Goal: Check status

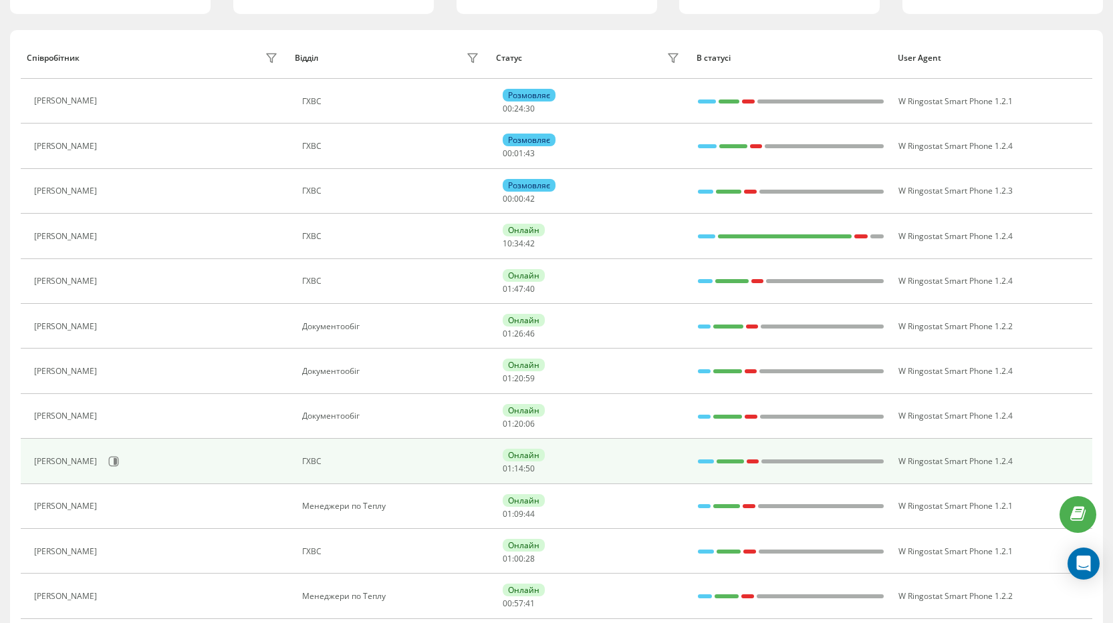
scroll to position [200, 0]
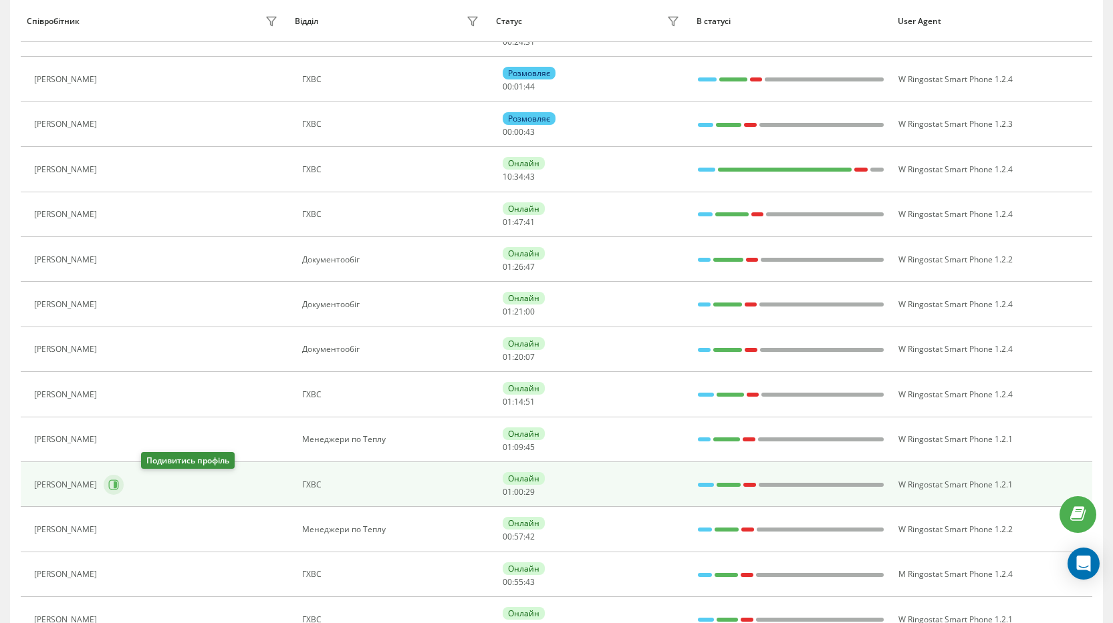
click at [119, 481] on icon at bounding box center [113, 485] width 11 height 11
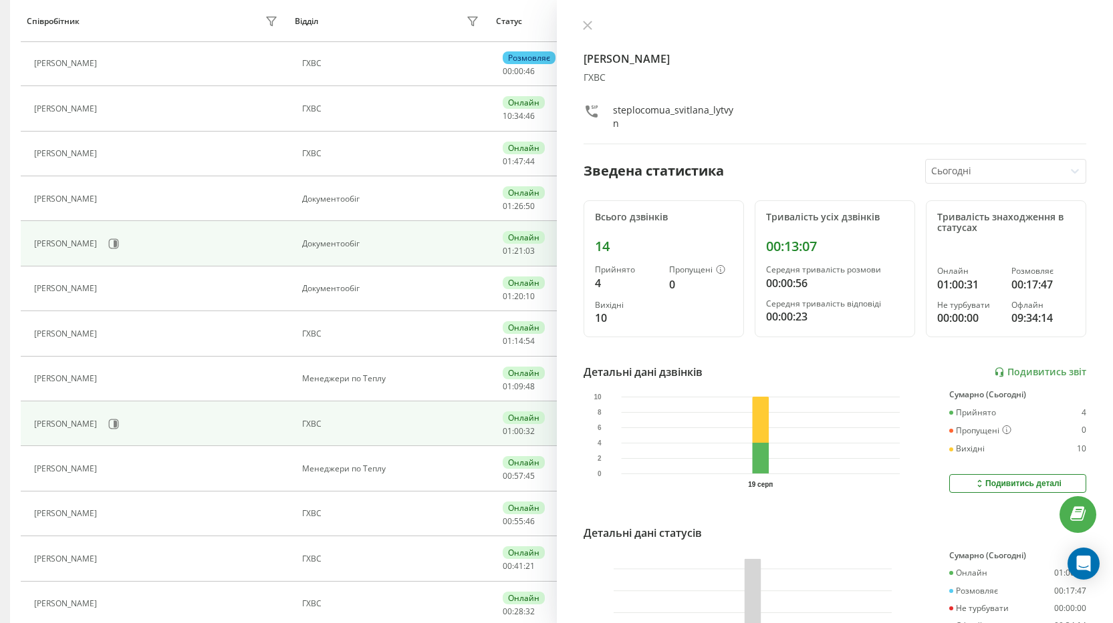
scroll to position [334, 0]
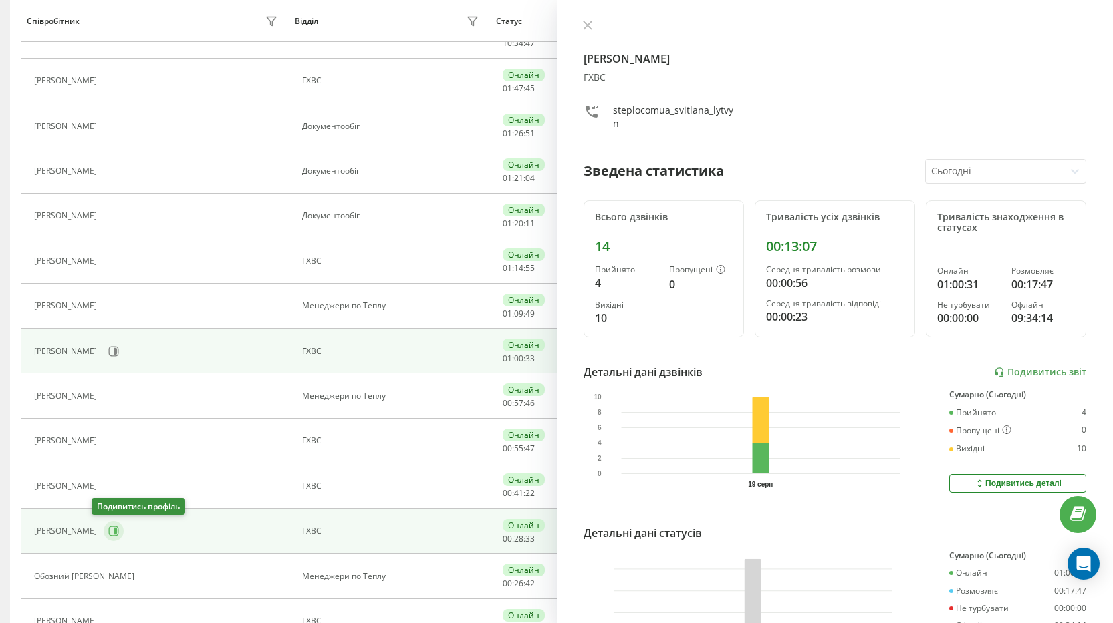
click at [108, 530] on button at bounding box center [114, 531] width 20 height 20
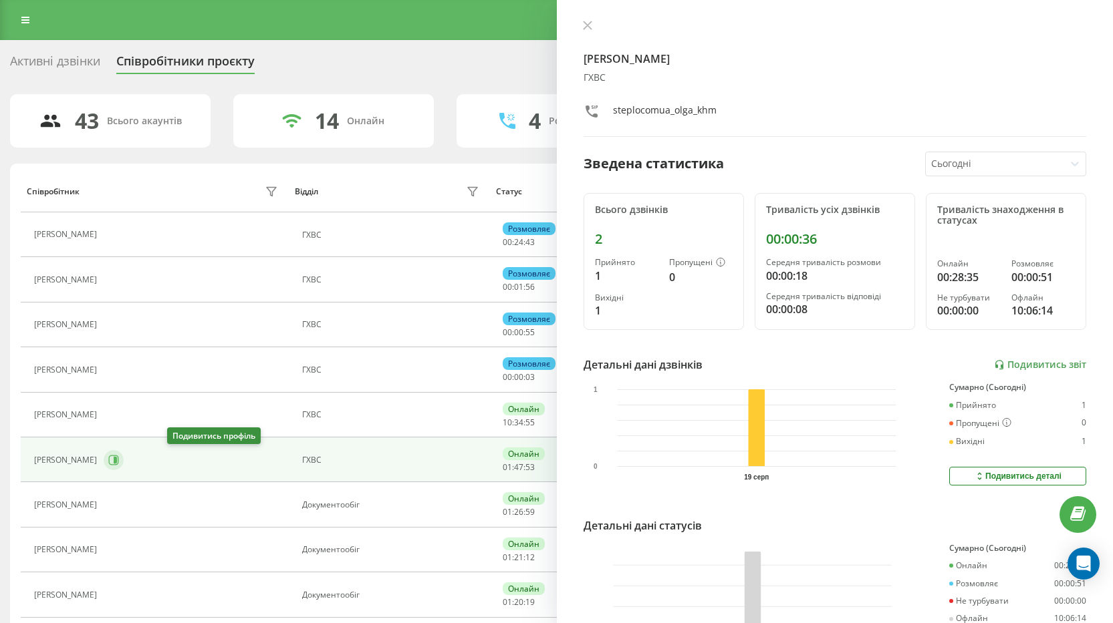
click at [119, 458] on icon at bounding box center [114, 460] width 10 height 10
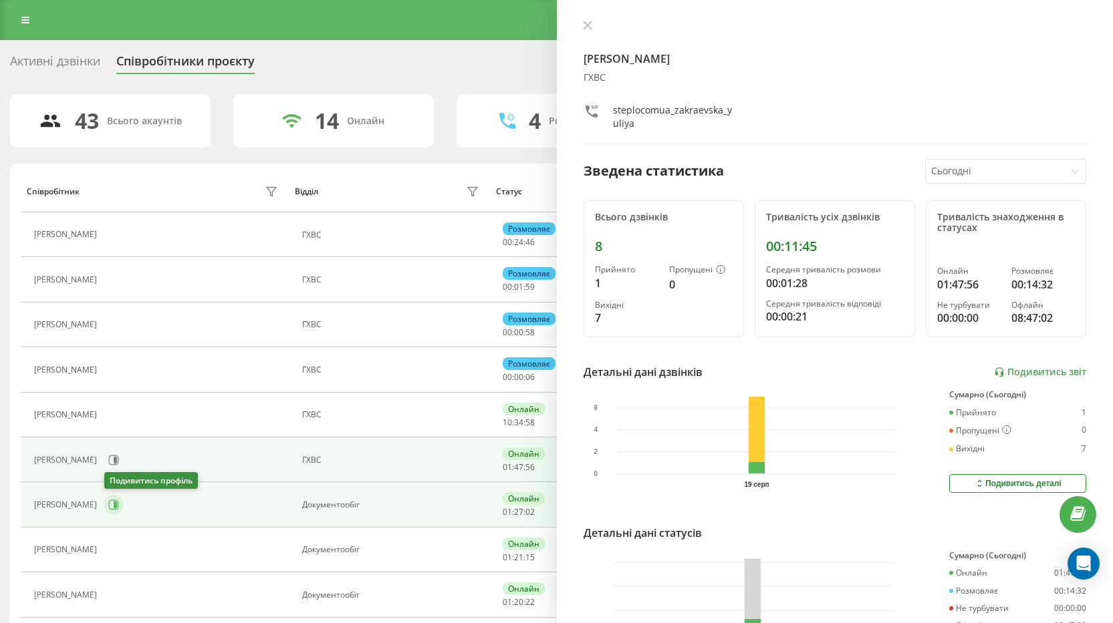
click at [118, 498] on button at bounding box center [114, 505] width 20 height 20
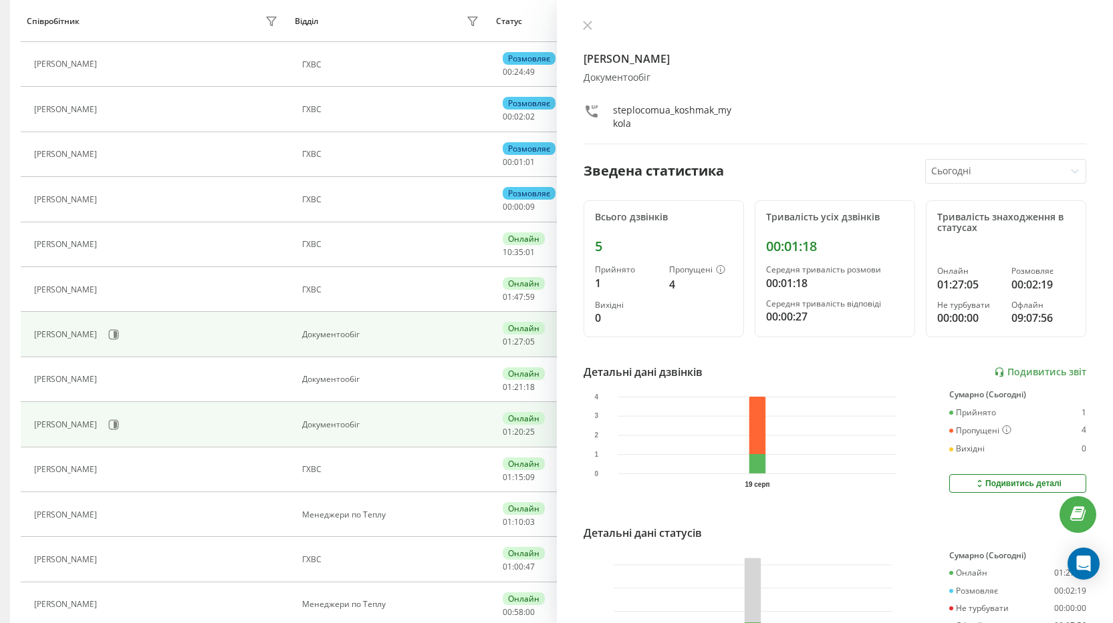
scroll to position [200, 0]
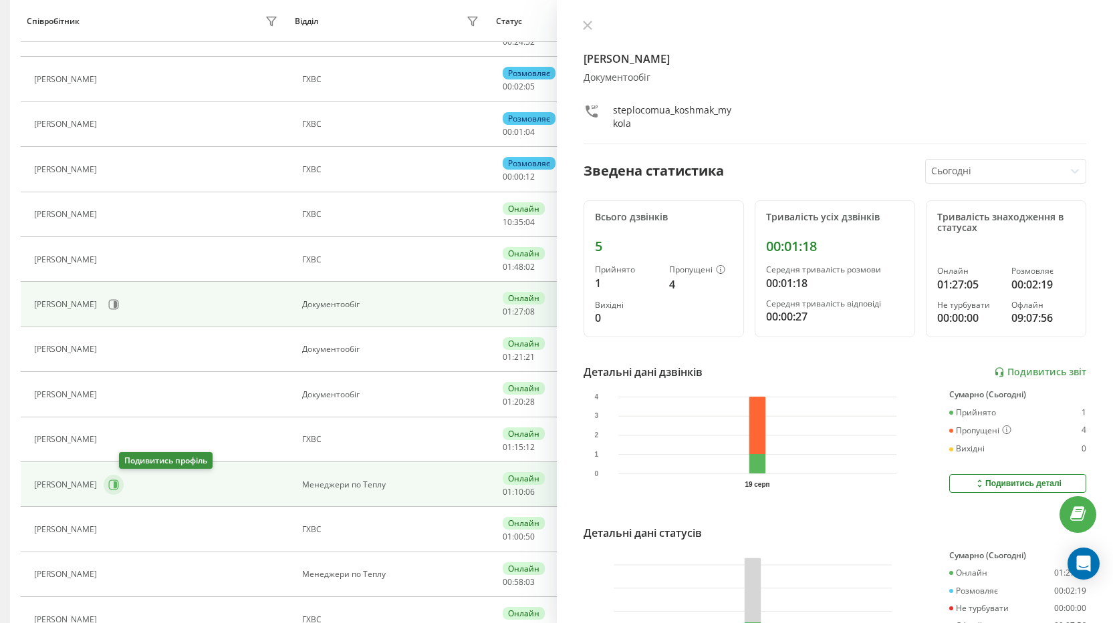
click at [119, 490] on icon at bounding box center [113, 485] width 11 height 11
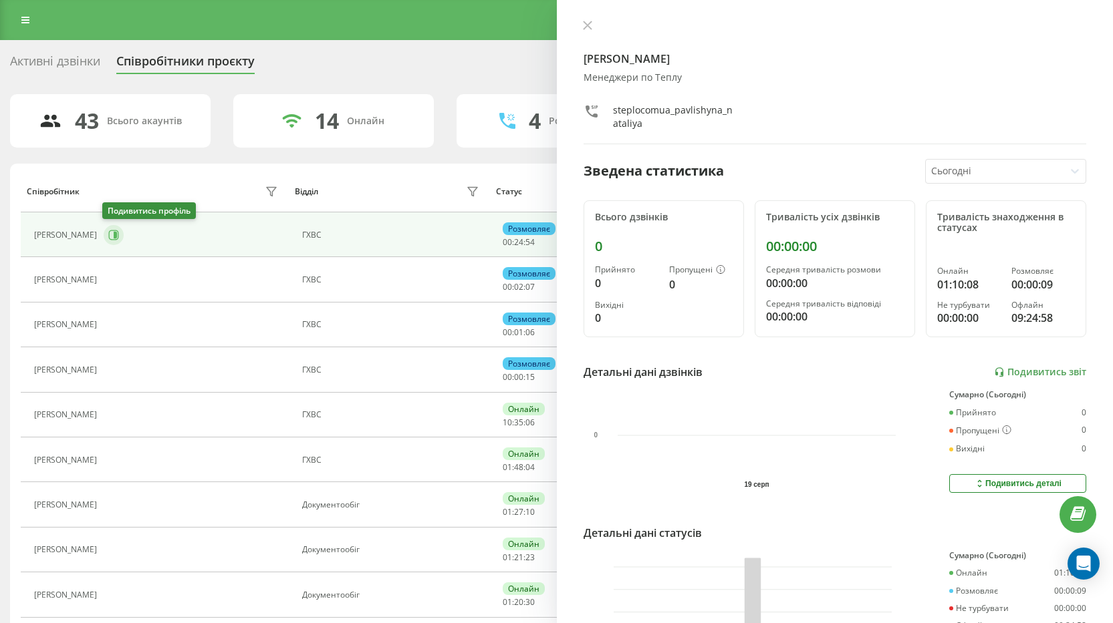
click at [117, 240] on icon at bounding box center [113, 235] width 11 height 11
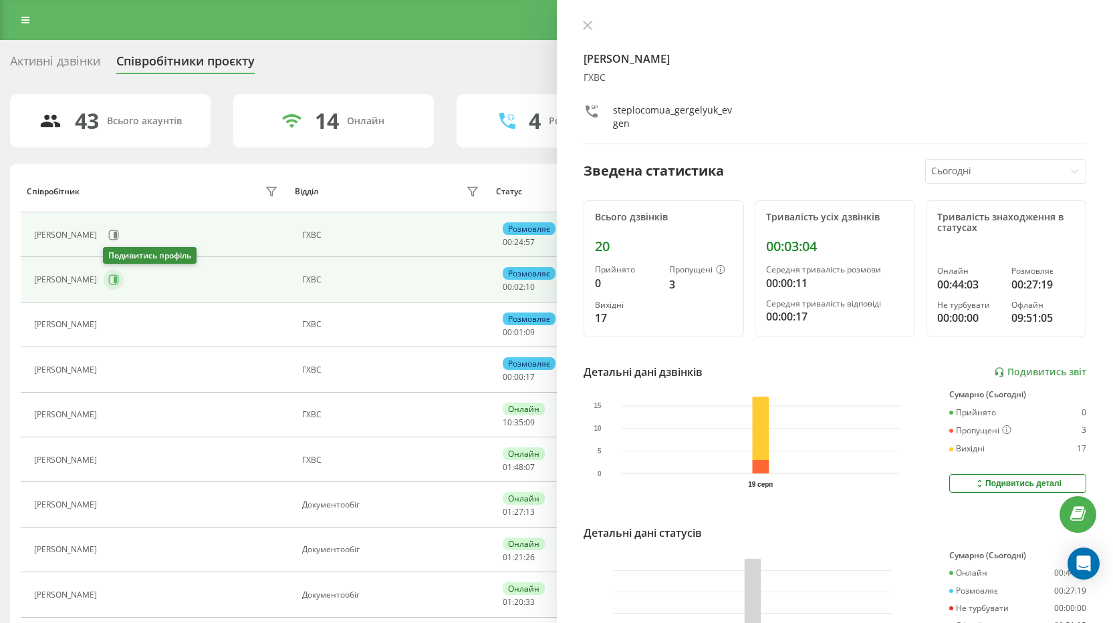
click at [111, 279] on icon at bounding box center [113, 280] width 11 height 11
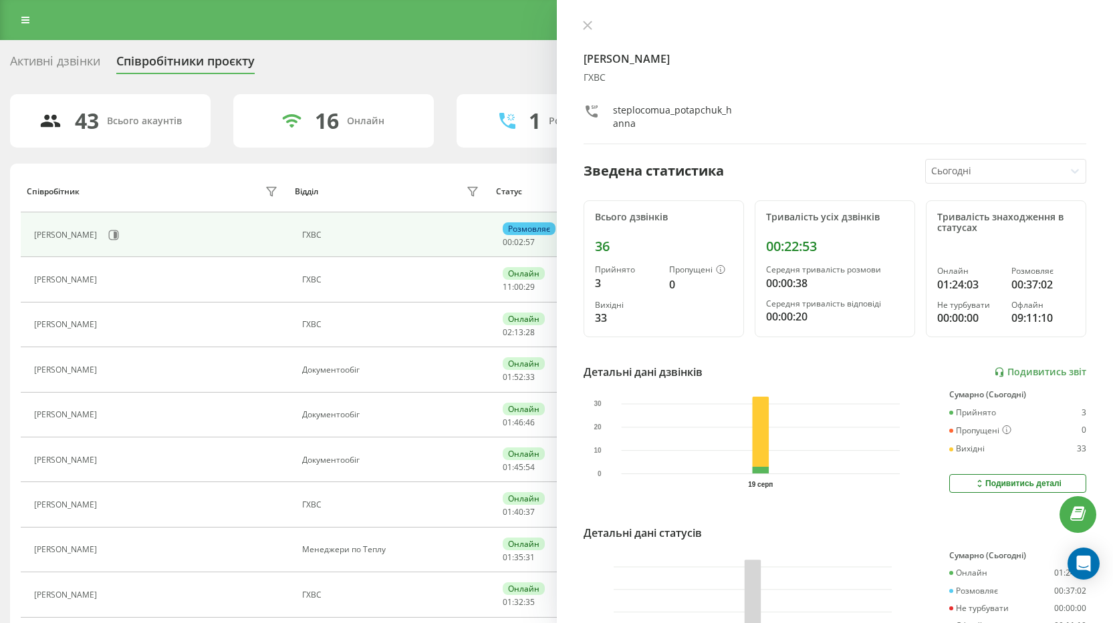
click at [584, 18] on div "[PERSON_NAME] steplocomua_potapchuk_hanna Зведена статистика Сьогодні Всього дз…" at bounding box center [835, 311] width 557 height 623
click at [599, 27] on div at bounding box center [834, 26] width 503 height 13
click at [587, 25] on icon at bounding box center [587, 25] width 8 height 8
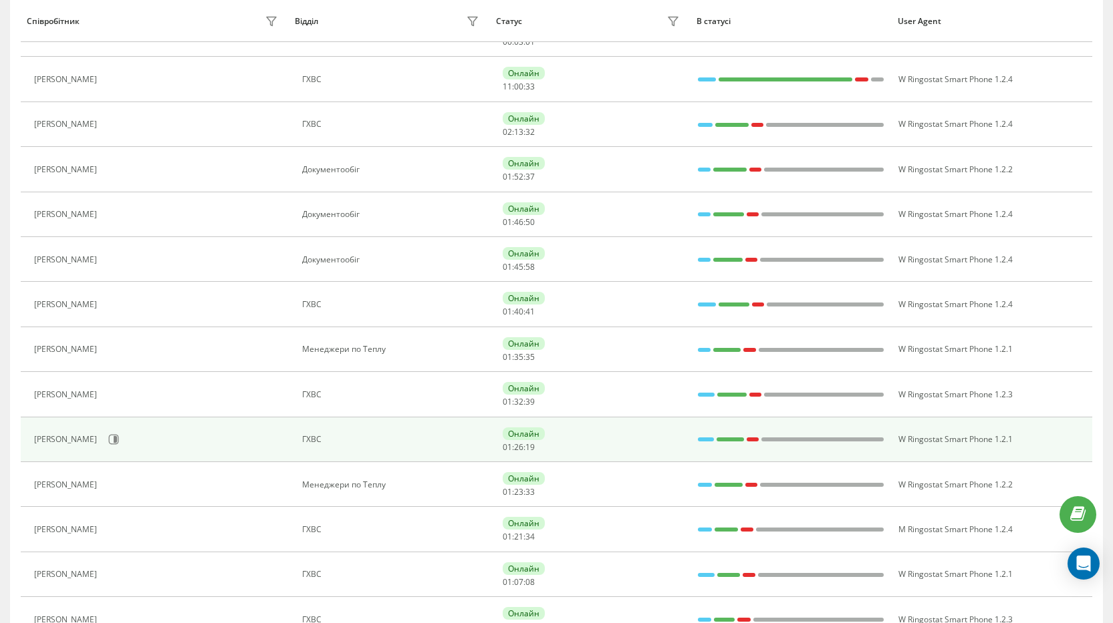
scroll to position [267, 0]
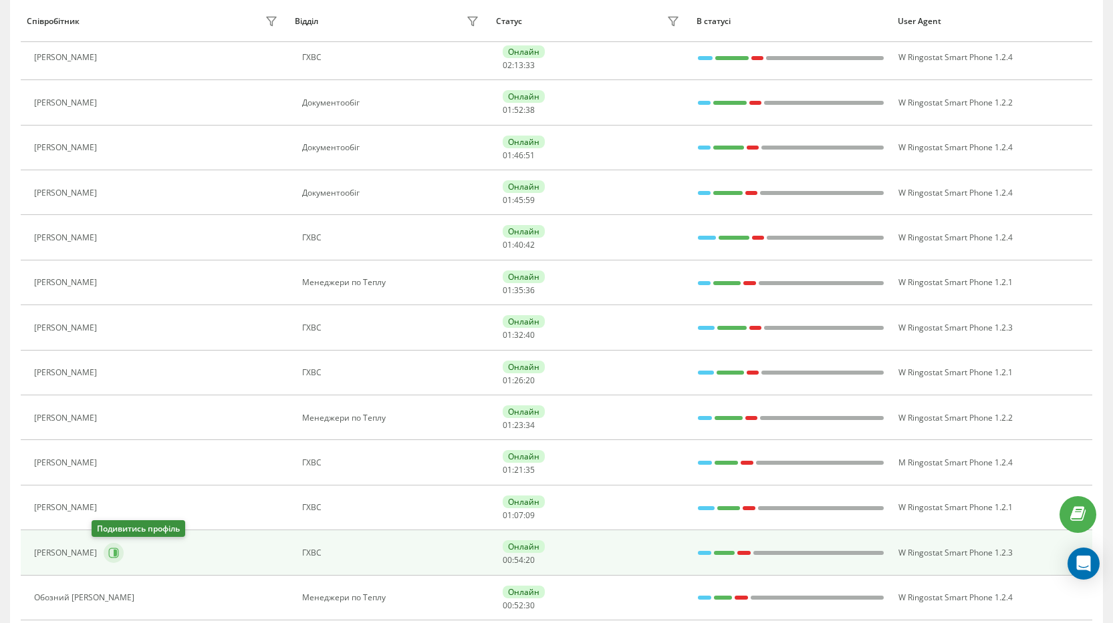
click at [108, 551] on icon at bounding box center [113, 553] width 11 height 11
